Goal: Task Accomplishment & Management: Use online tool/utility

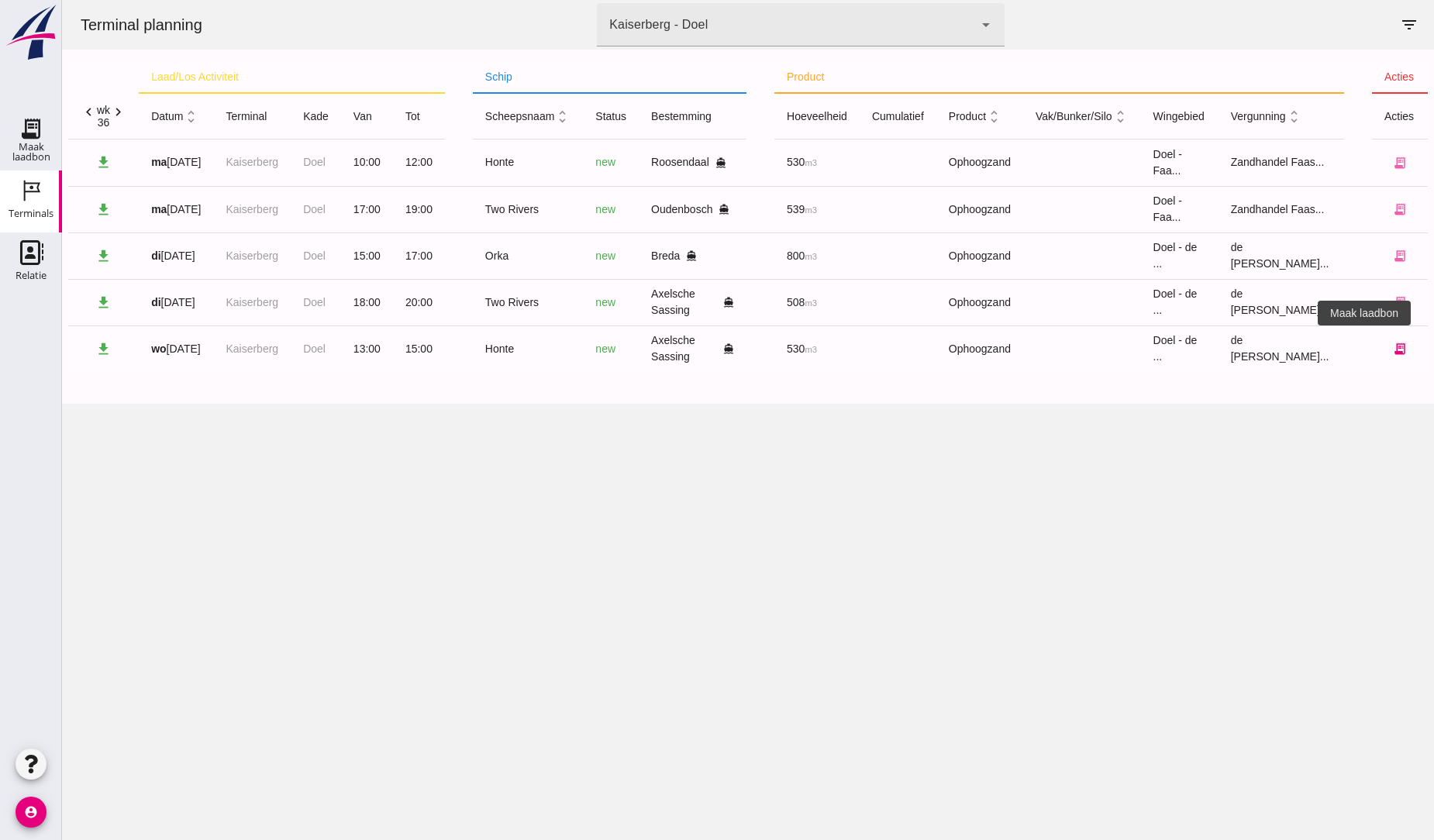
click at [1393, 349] on icon "receipt_long" at bounding box center [1400, 349] width 14 height 14
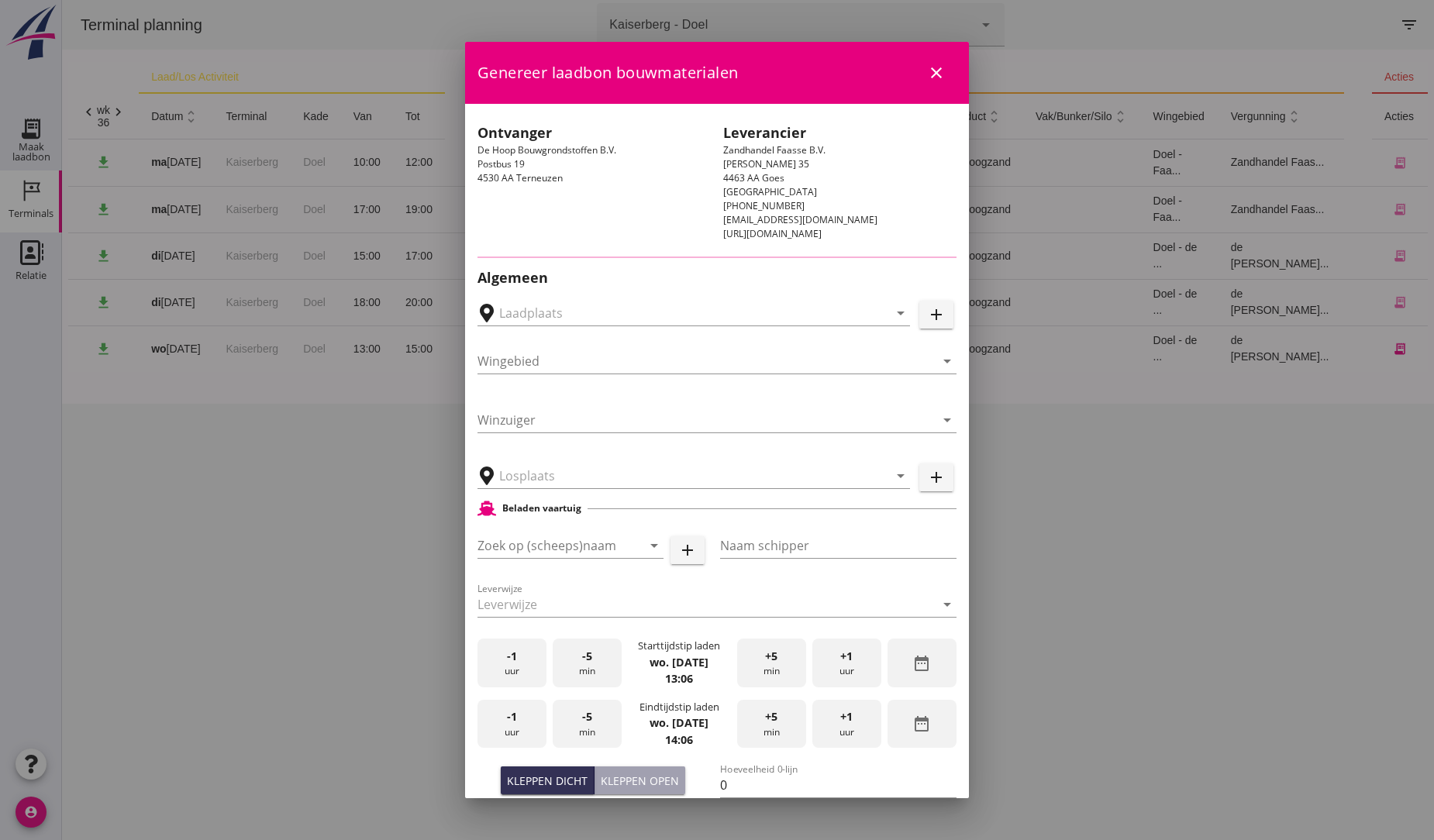
type input "Zand en Grindhandel van Esbroek B.V., Axelsche Sassing"
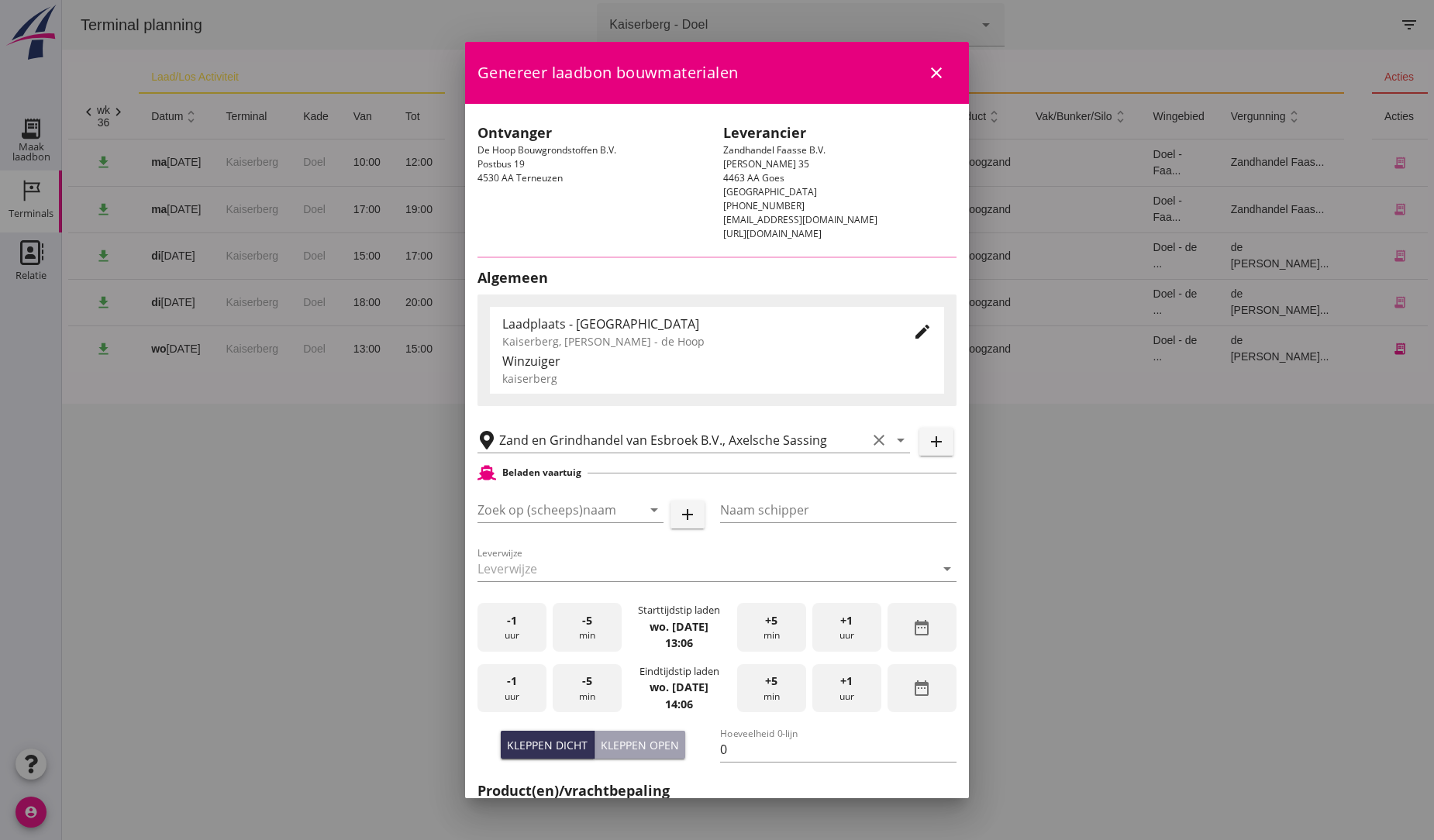
type input "Honte"
type input "[PERSON_NAME]"
type input "560"
type input "Ophoogzand (6120)"
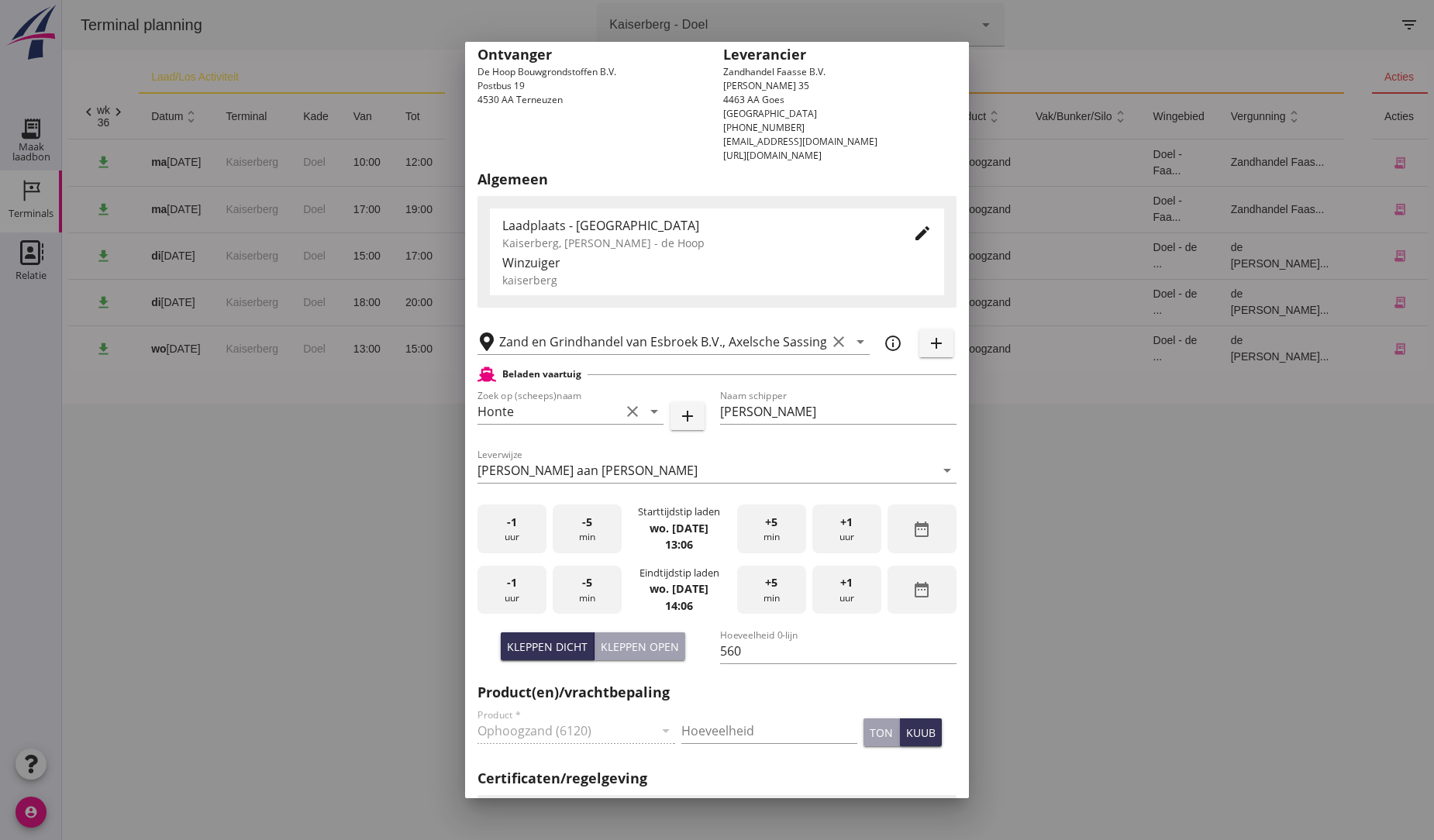
scroll to position [172, 0]
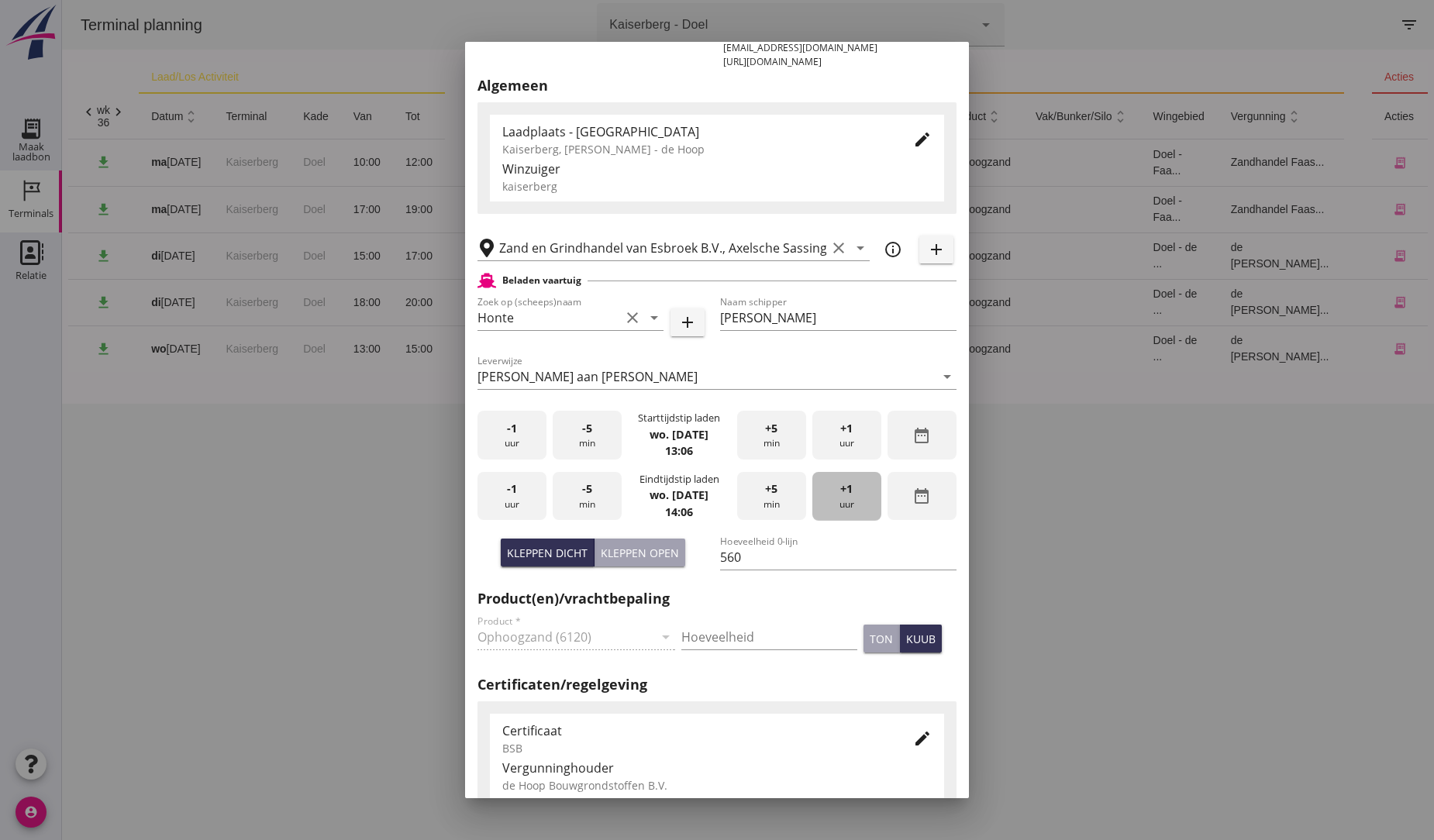
click at [842, 488] on span "+1" at bounding box center [846, 489] width 13 height 17
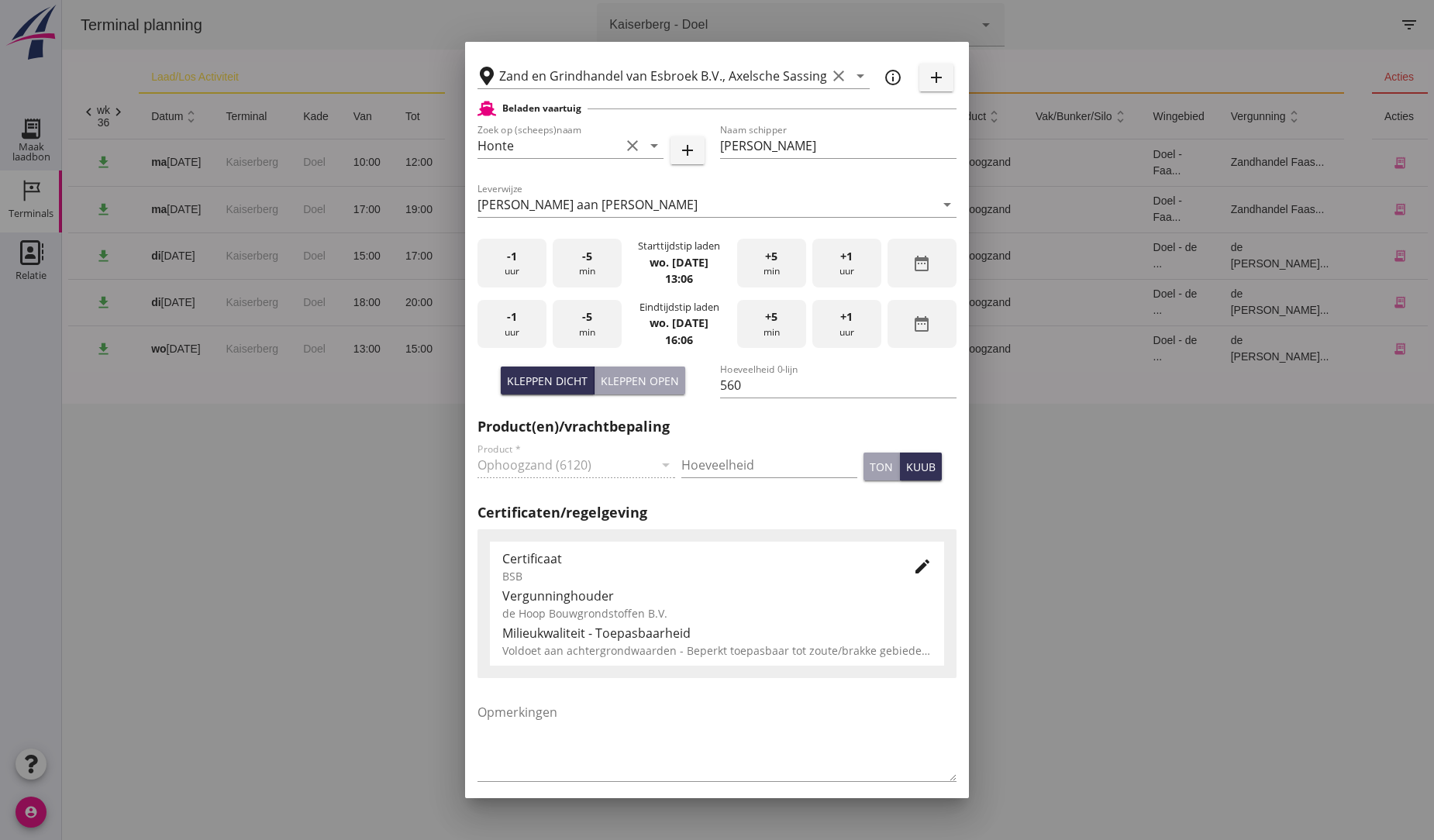
scroll to position [411, 0]
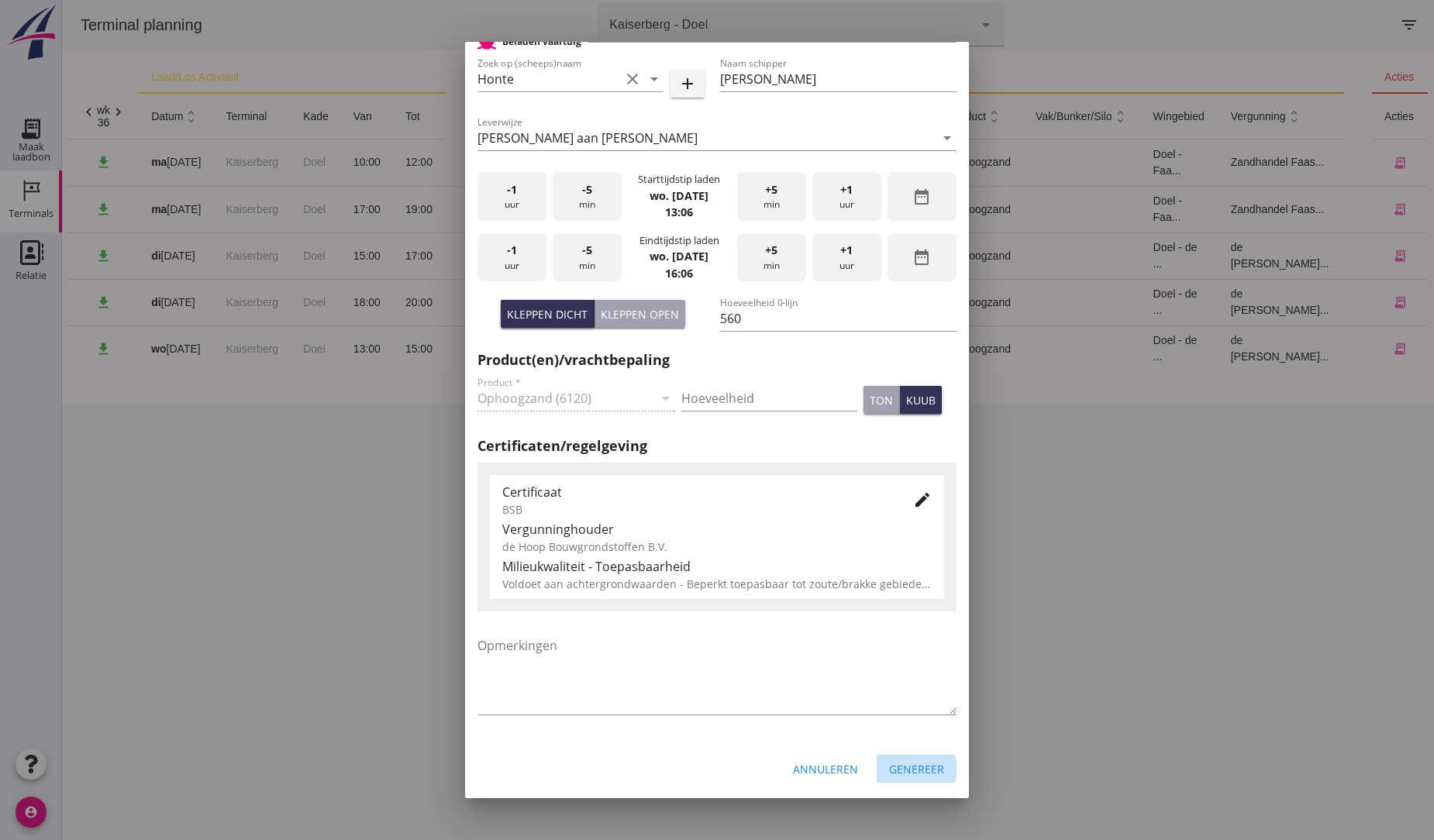
click at [903, 770] on div "Genereer" at bounding box center [917, 768] width 55 height 16
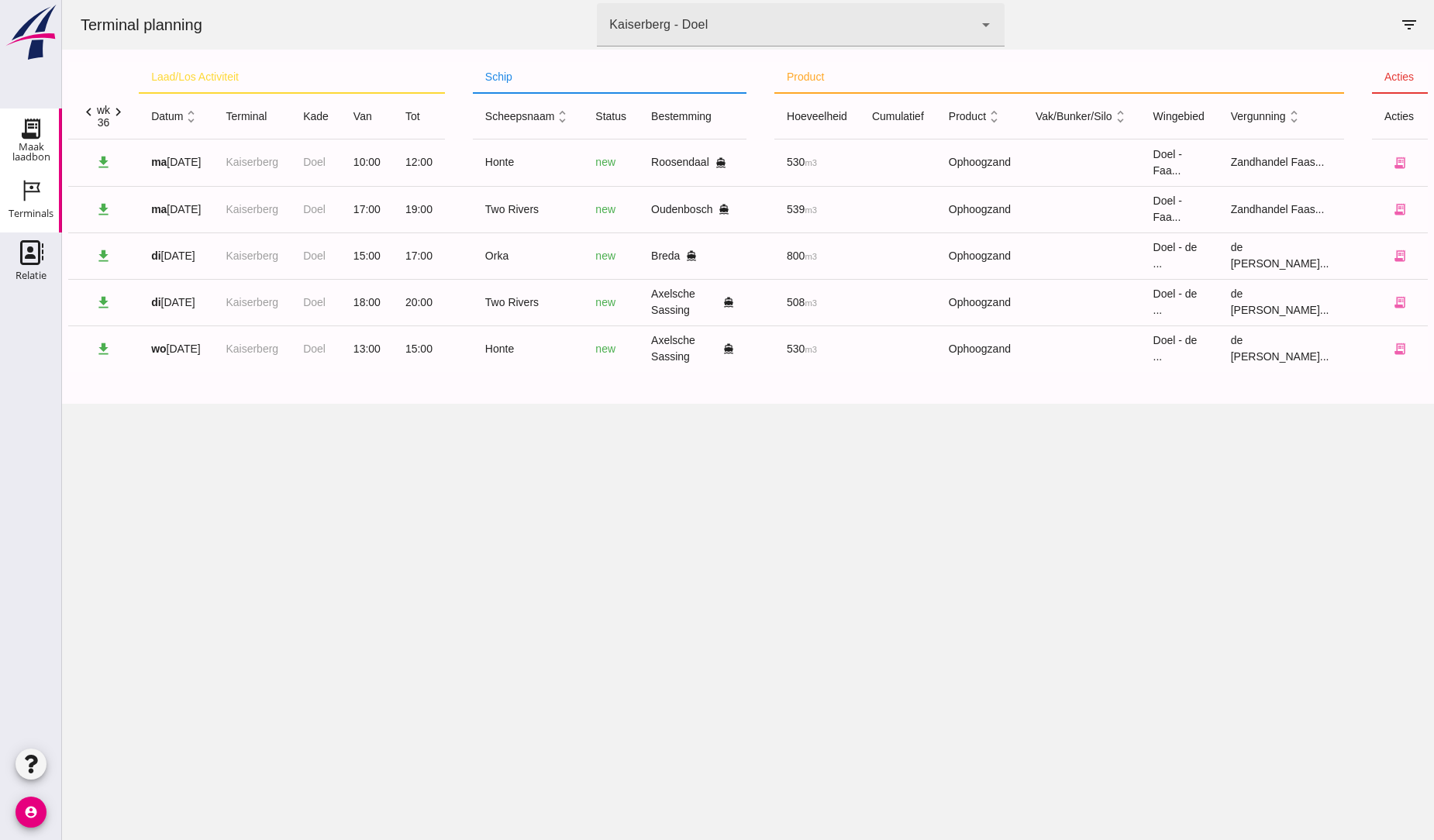
click at [31, 134] on use at bounding box center [31, 129] width 25 height 25
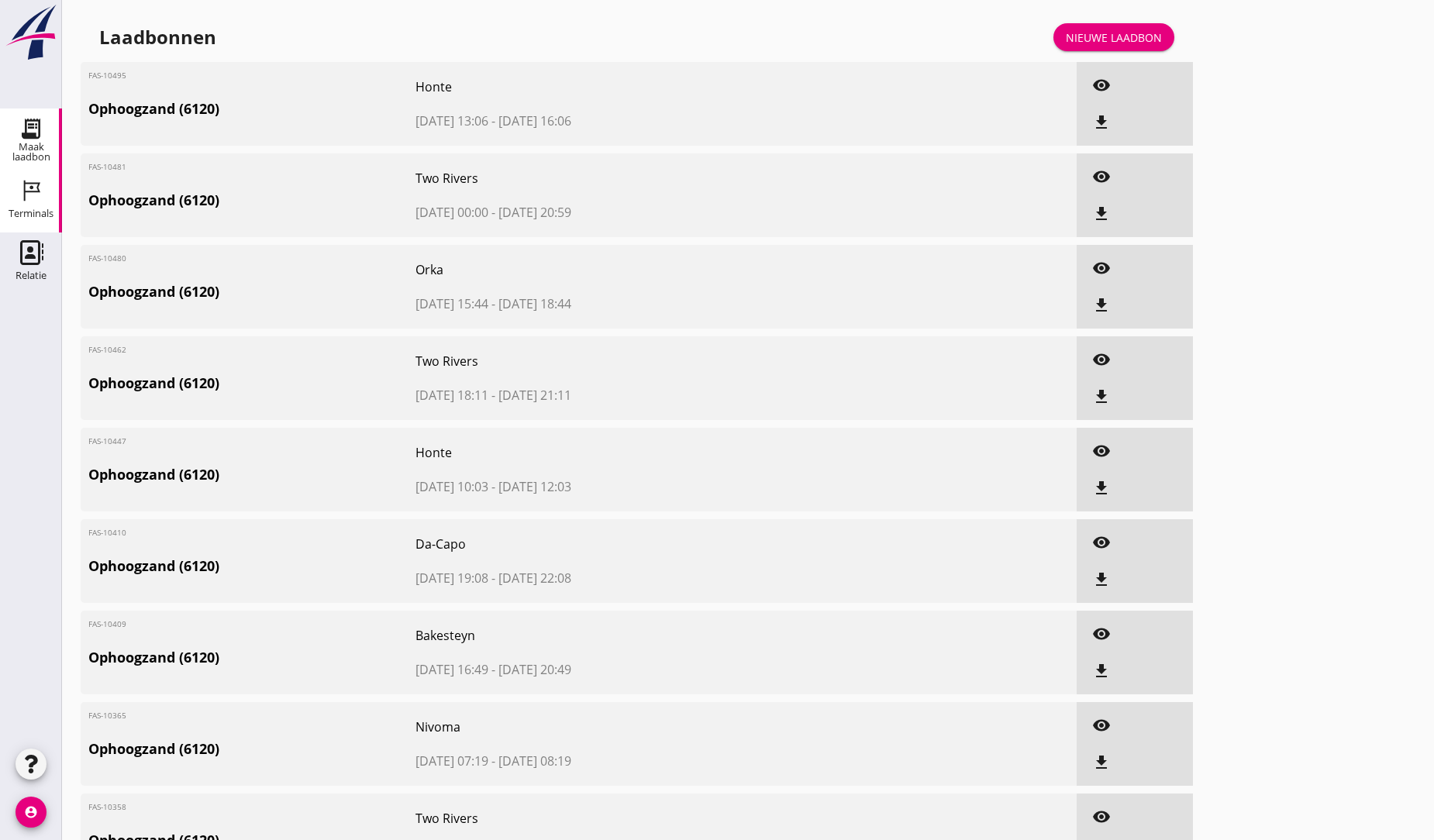
click at [33, 192] on icon "Terminals" at bounding box center [31, 190] width 25 height 25
click at [42, 189] on icon "Terminals" at bounding box center [31, 190] width 25 height 25
